Goal: Entertainment & Leisure: Browse casually

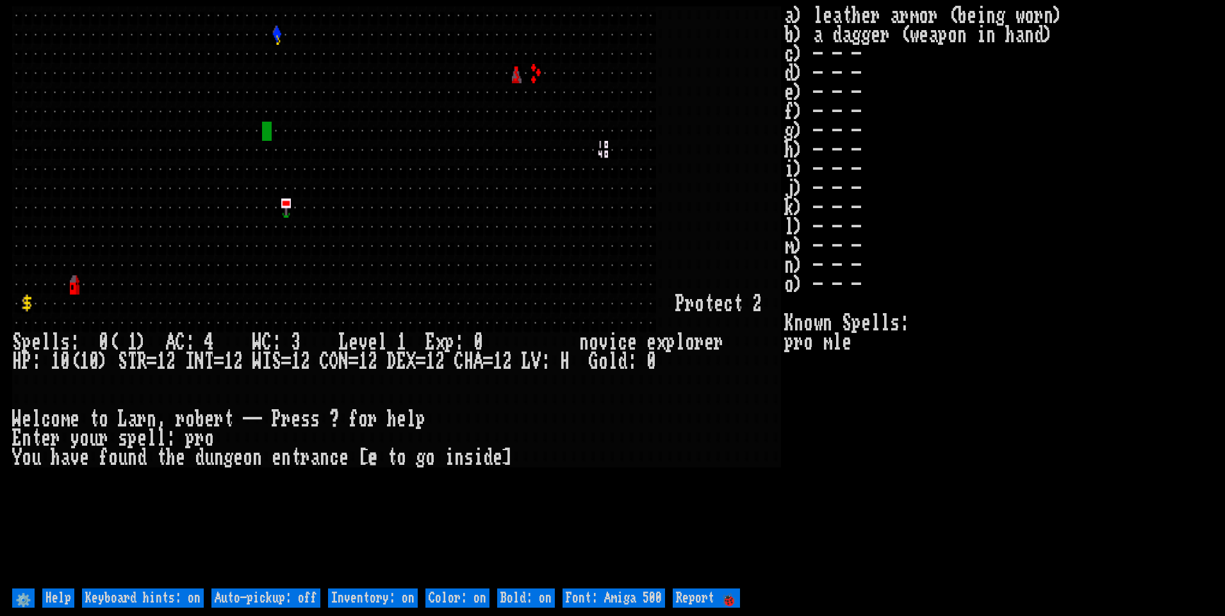
click at [284, 596] on off "Auto-pickup: off" at bounding box center [265, 598] width 109 height 19
type off "Auto-pickup: on"
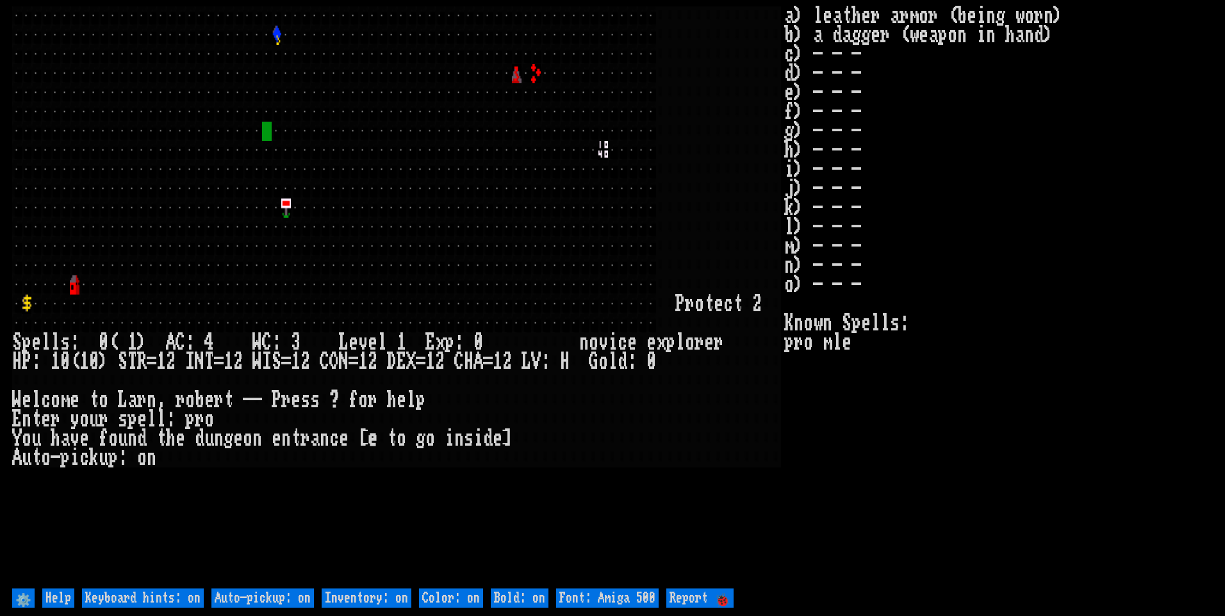
drag, startPoint x: 351, startPoint y: 593, endPoint x: 393, endPoint y: 591, distance: 42.3
click at [355, 592] on on "Inventory: on" at bounding box center [367, 598] width 90 height 19
type on "Inventory: off"
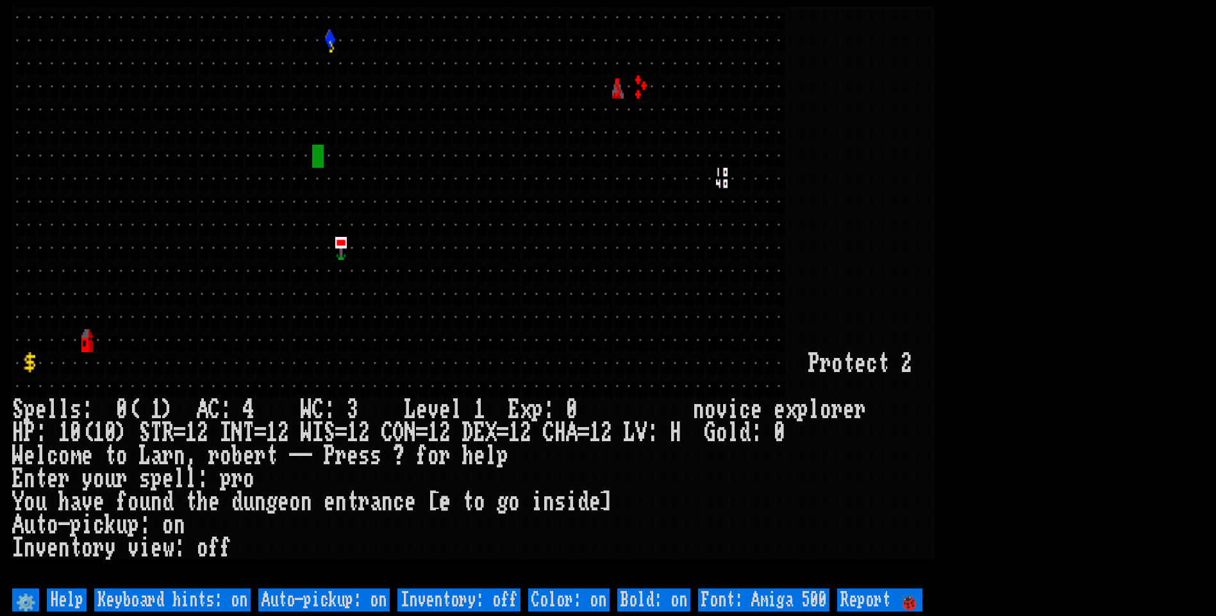
drag, startPoint x: 797, startPoint y: 592, endPoint x: 800, endPoint y: 586, distance: 7.2
click at [796, 593] on 500 "Font: Amiga 500" at bounding box center [763, 600] width 131 height 23
type 500 "Font: Amiga 1200"
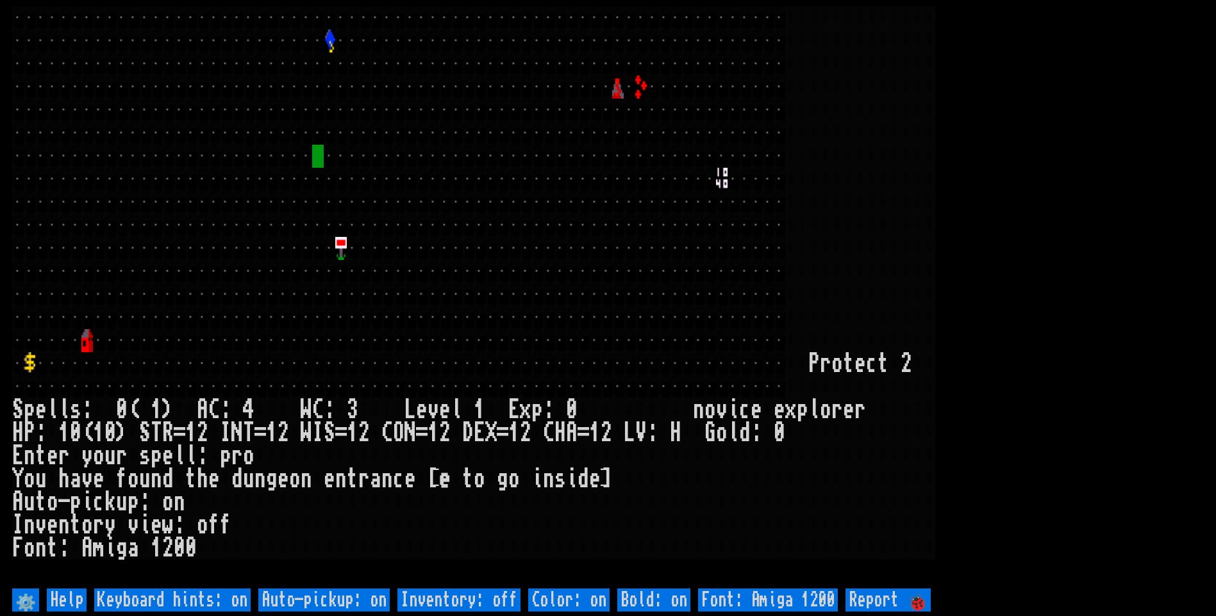
click at [1065, 254] on larn at bounding box center [607, 295] width 1191 height 579
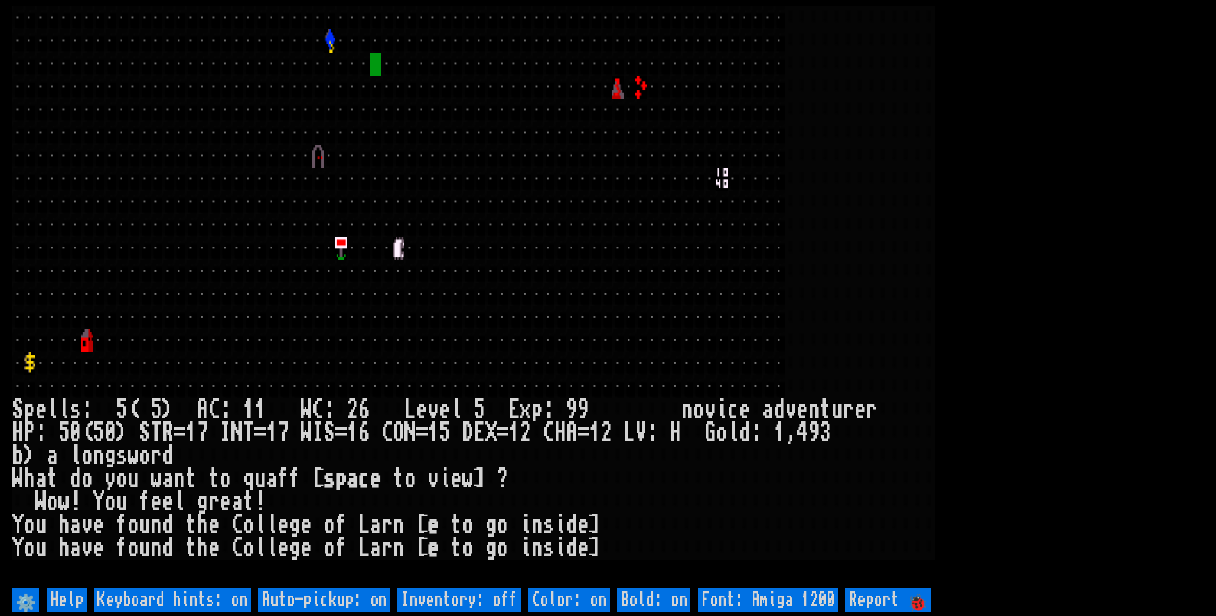
click at [609, 388] on div at bounding box center [606, 387] width 12 height 23
